Goal: Check status: Verify the current state of an ongoing process or item

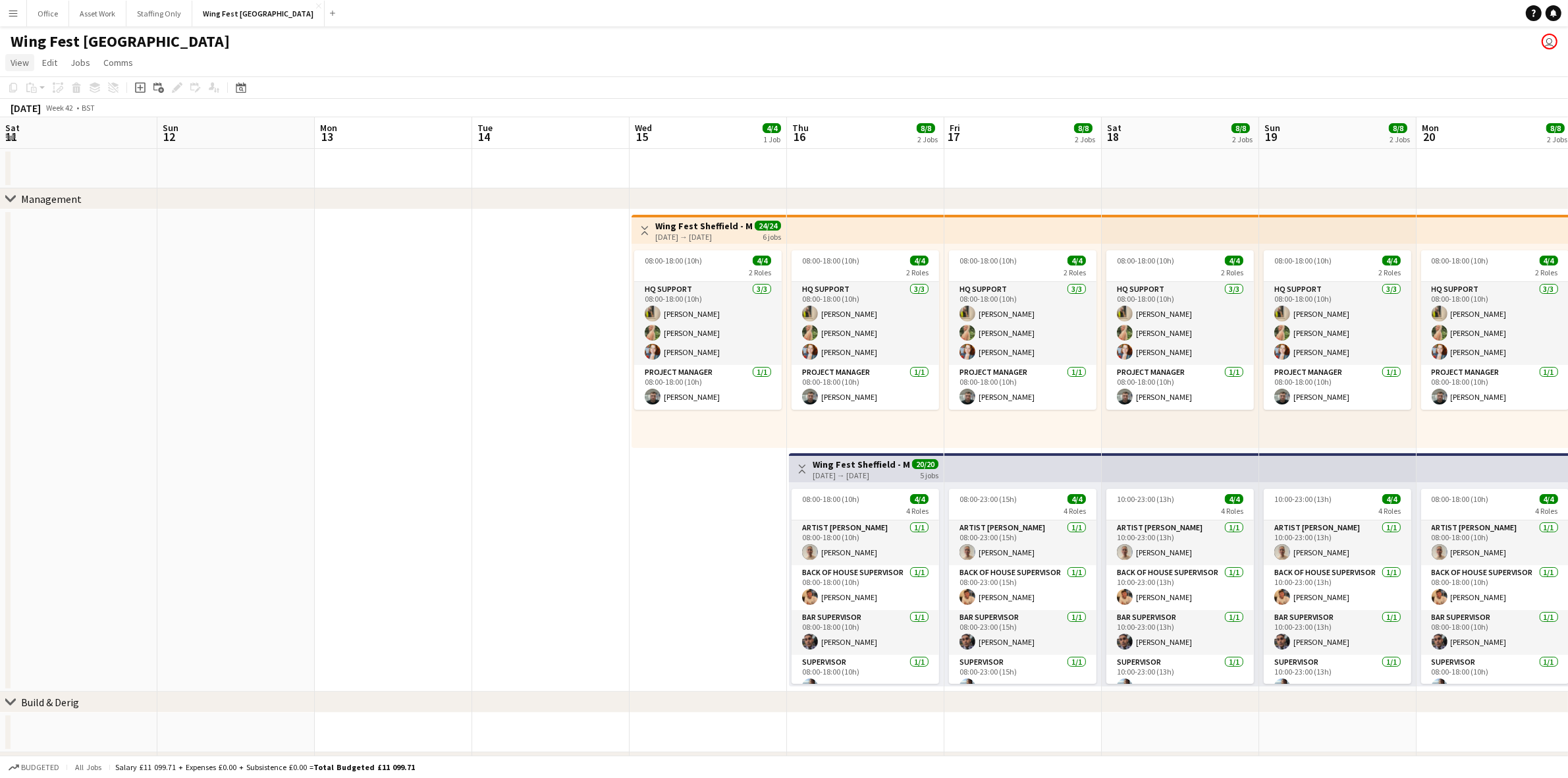
scroll to position [0, 453]
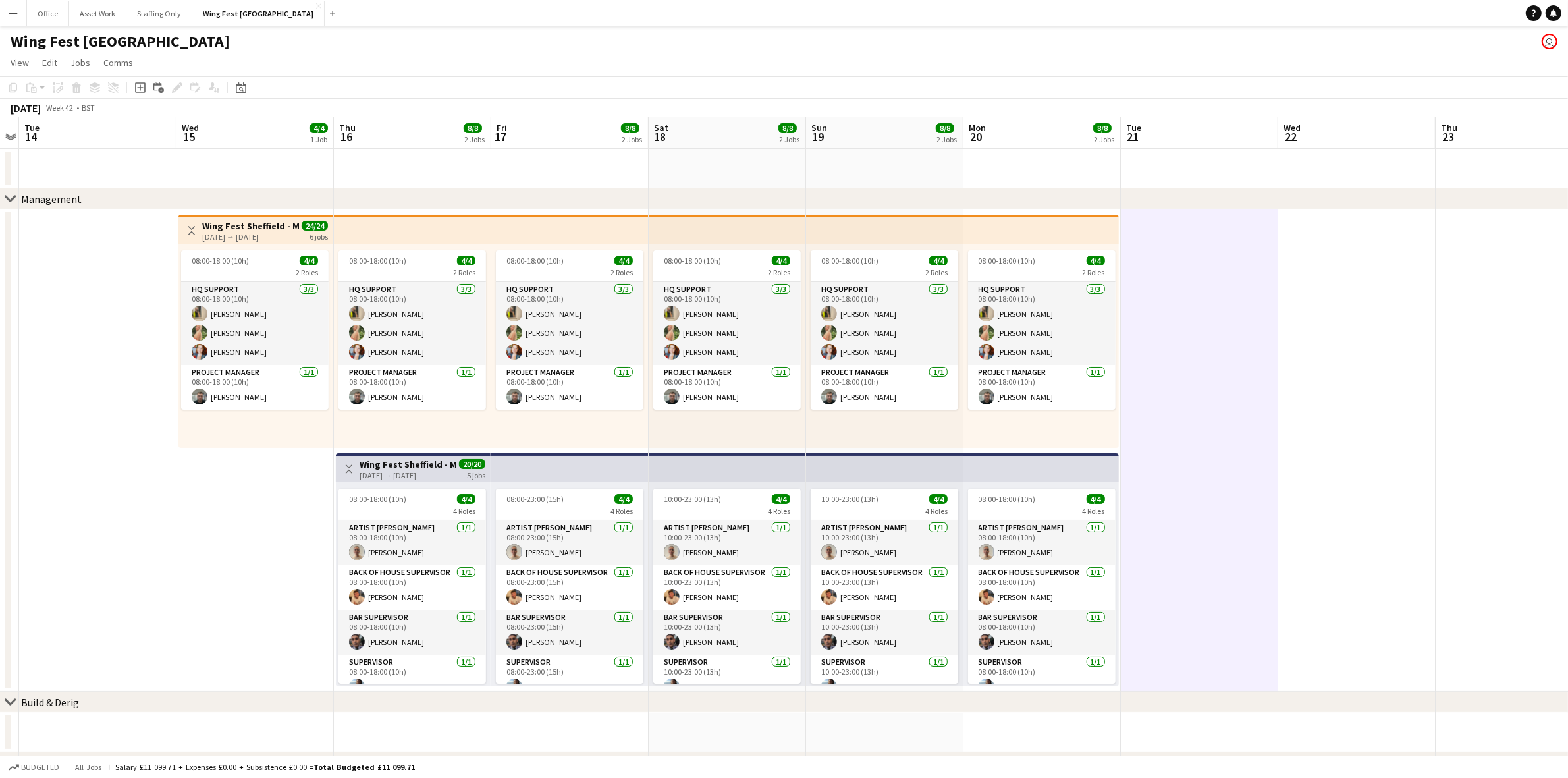
click at [11, 17] on app-icon "Menu" at bounding box center [12, 12] width 10 height 10
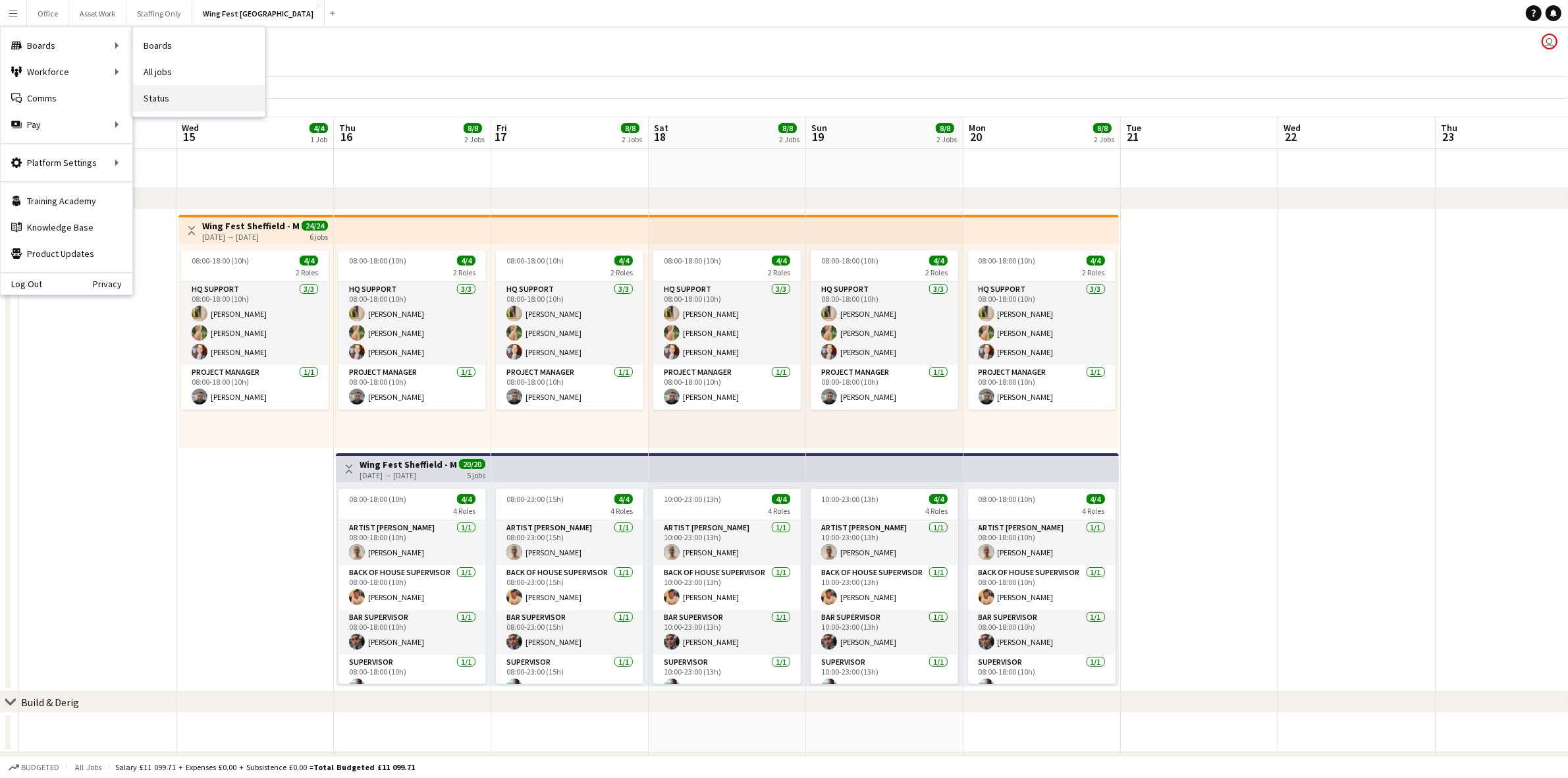
click at [170, 102] on link "Status" at bounding box center [199, 98] width 132 height 27
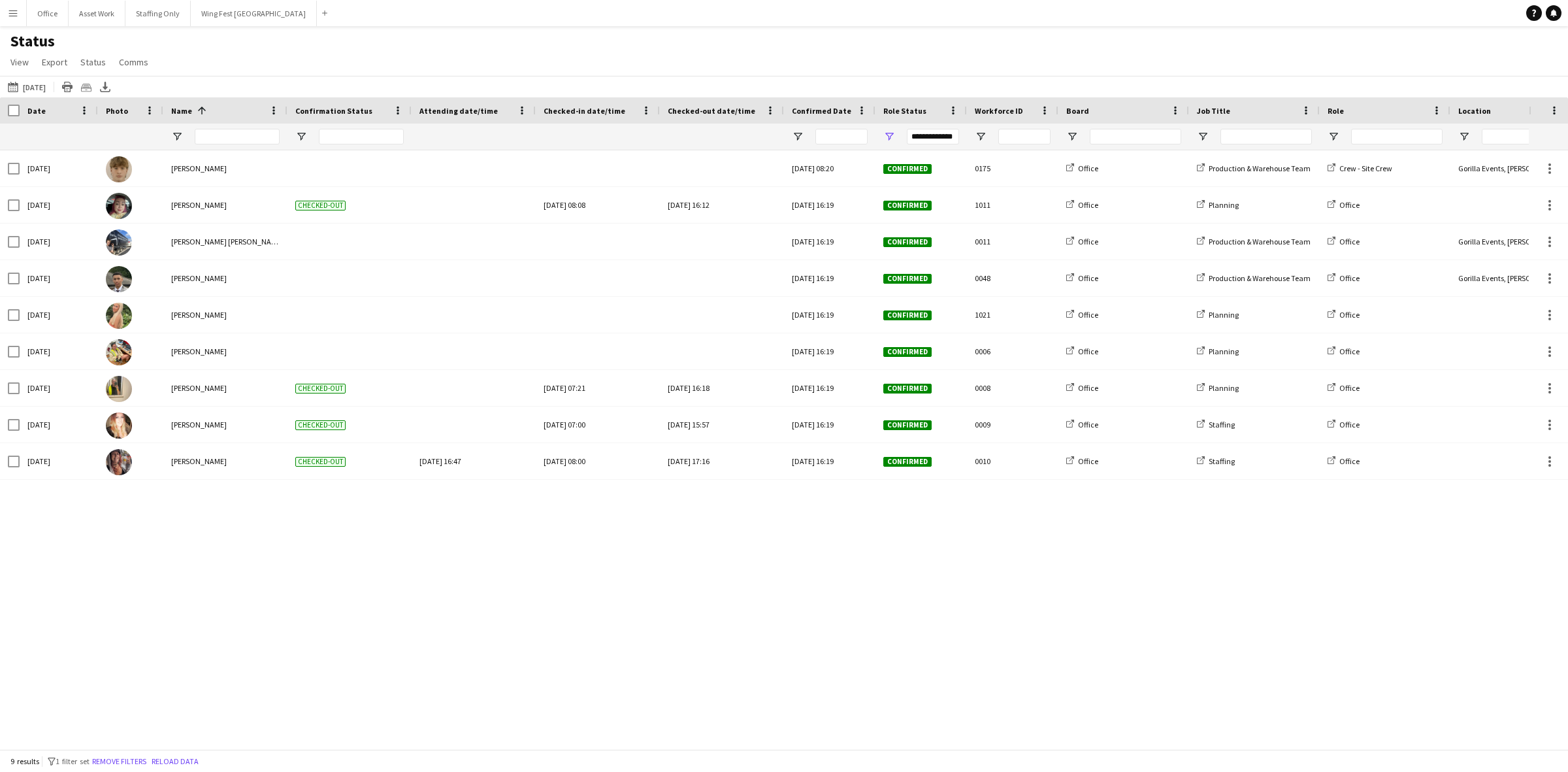
click at [44, 77] on div "[DATE] to [DATE] [DATE] [DATE] This Week This Month [DATE] Last Week Last Month…" at bounding box center [784, 86] width 1568 height 22
click at [43, 81] on button "[DATE] to [DATE] [DATE]" at bounding box center [27, 87] width 44 height 16
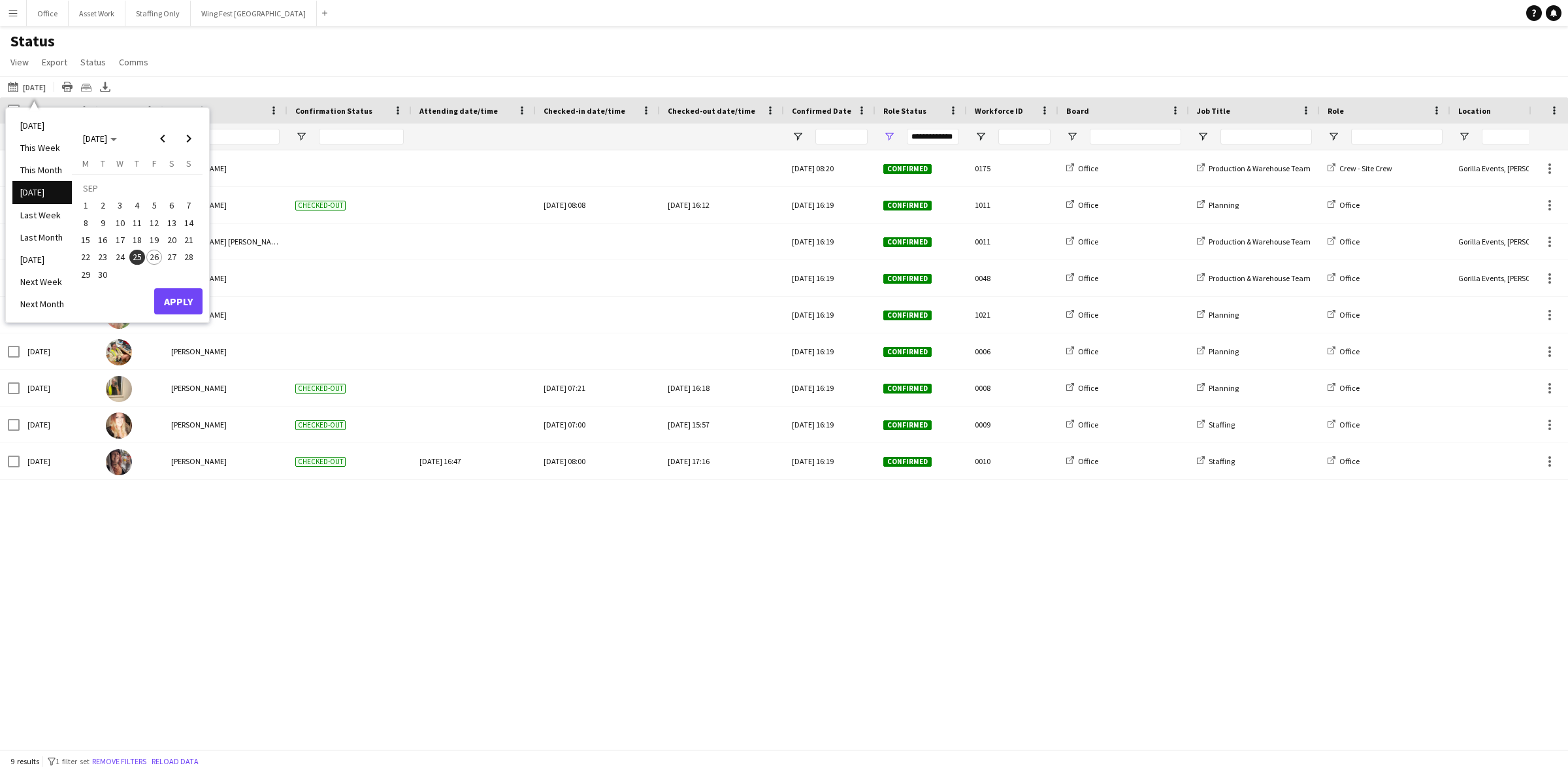
click at [158, 254] on span "26" at bounding box center [154, 257] width 16 height 16
click at [181, 294] on button "Apply" at bounding box center [178, 302] width 48 height 26
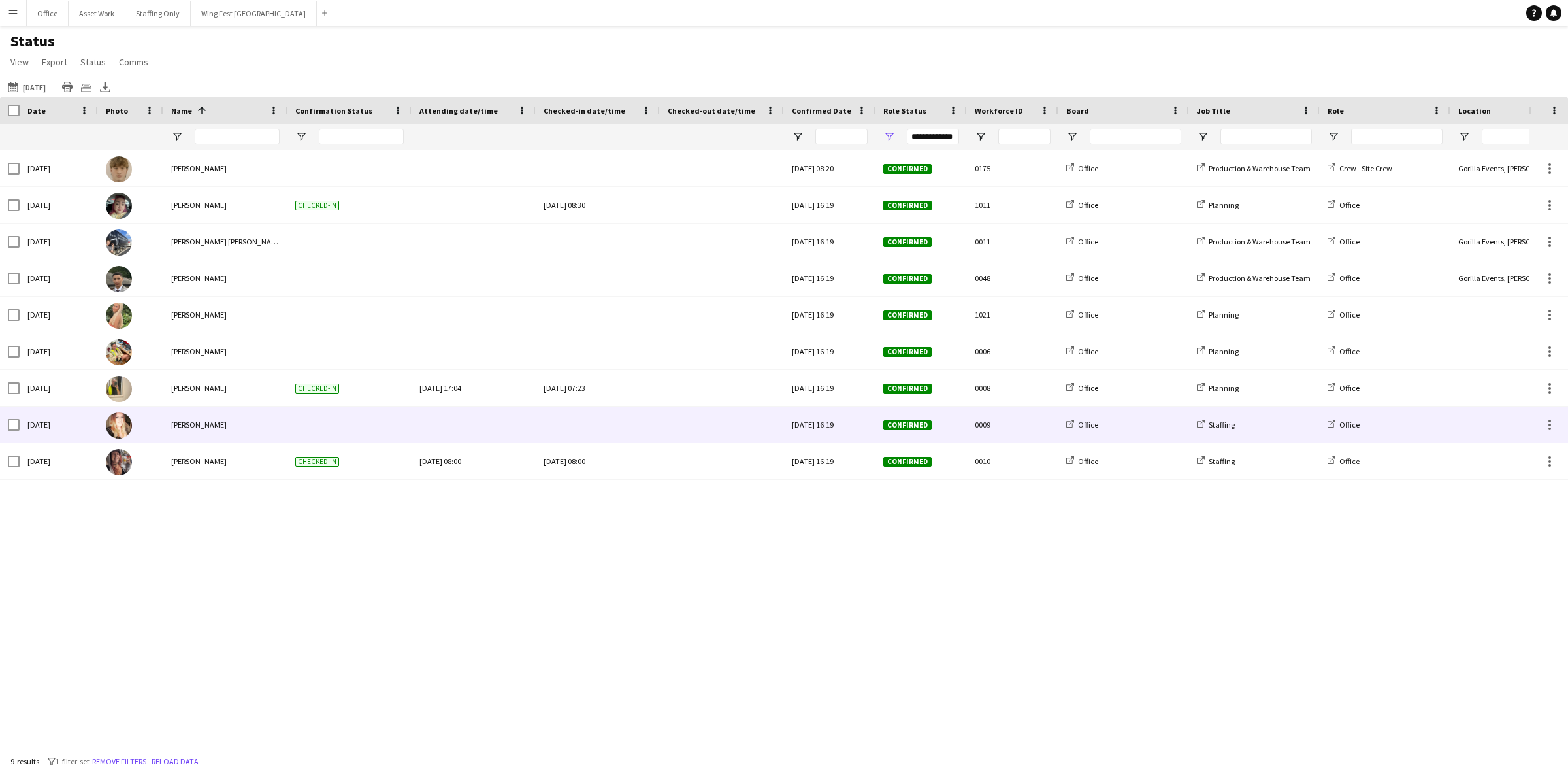
click at [600, 418] on div at bounding box center [598, 425] width 109 height 36
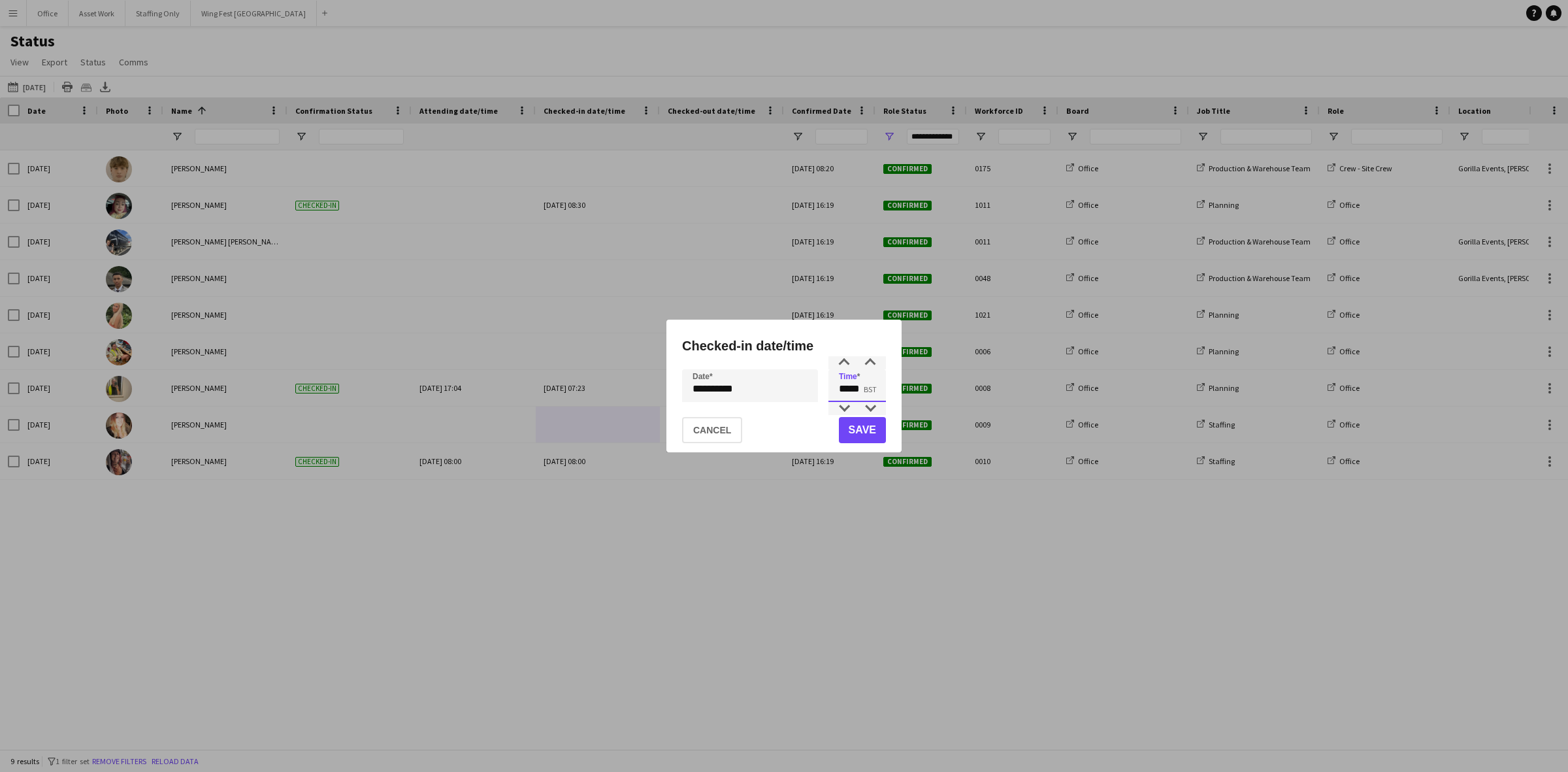
drag, startPoint x: 864, startPoint y: 392, endPoint x: 831, endPoint y: 389, distance: 33.1
click at [831, 389] on input "*****" at bounding box center [857, 385] width 58 height 33
type input "*****"
click at [869, 419] on button "Save" at bounding box center [862, 430] width 47 height 26
